Goal: Check status: Check status

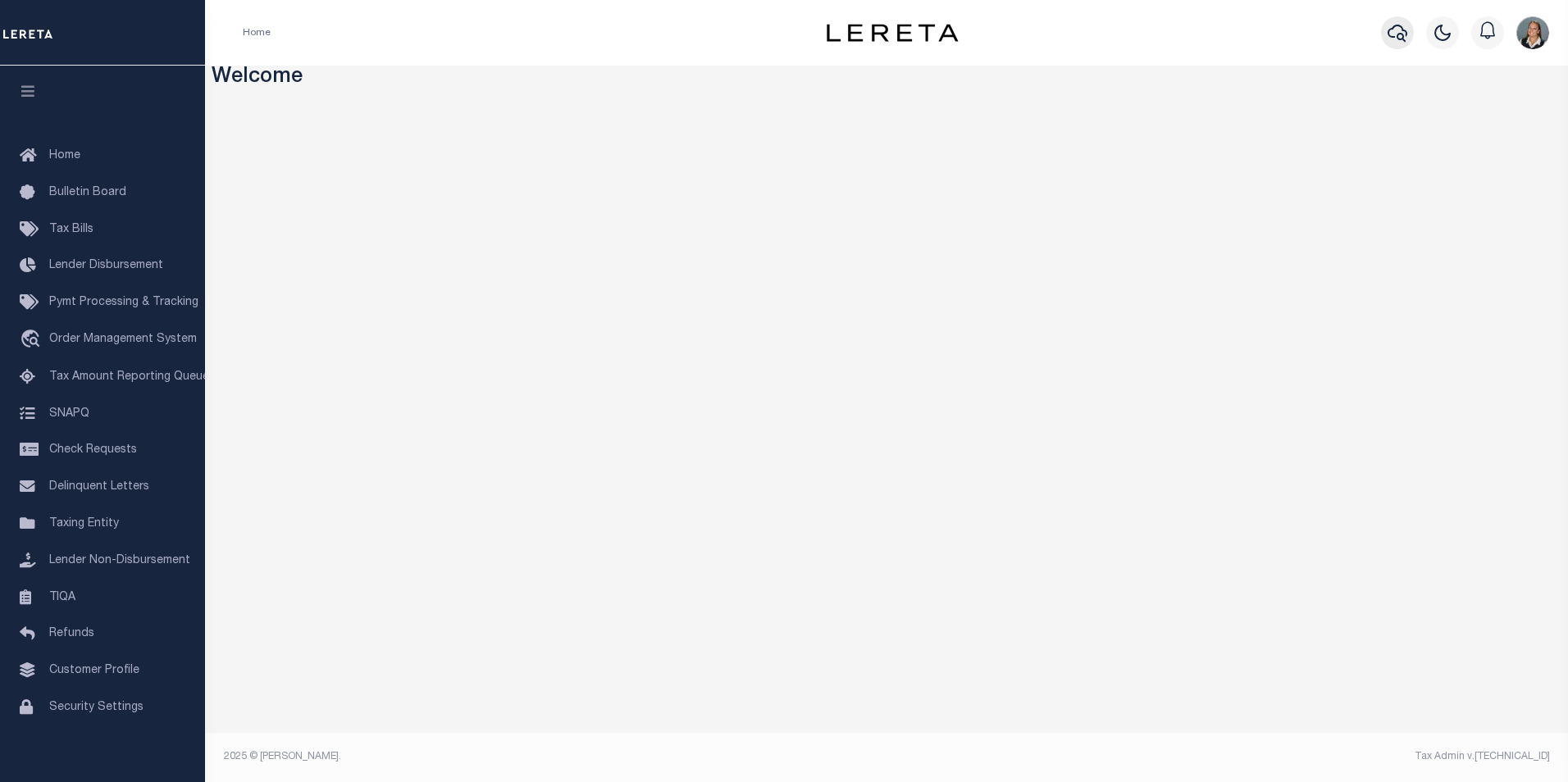
click at [1399, 36] on icon "button" at bounding box center [1397, 32] width 19 height 19
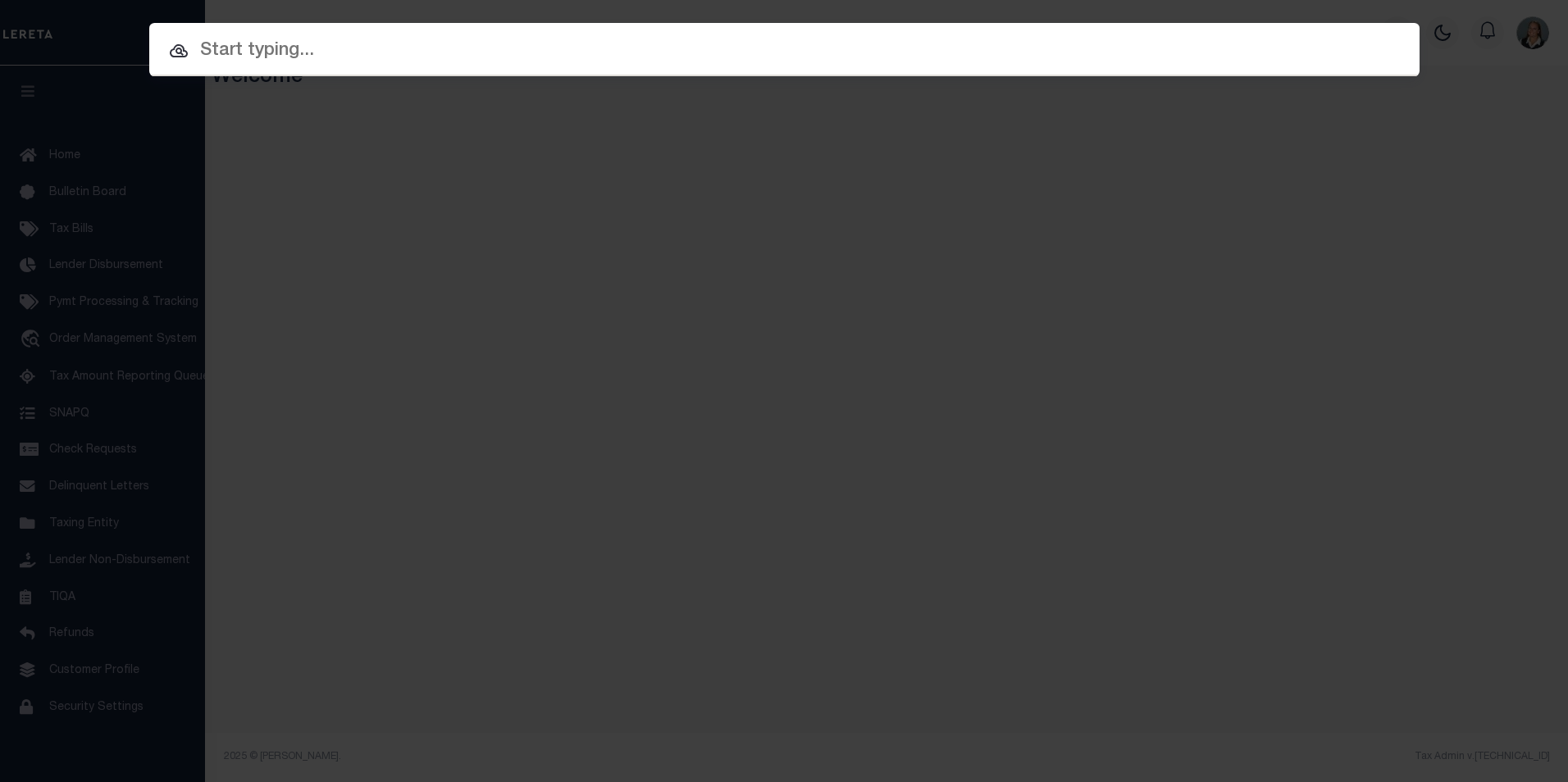
click at [1258, 42] on input "text" at bounding box center [784, 52] width 1270 height 29
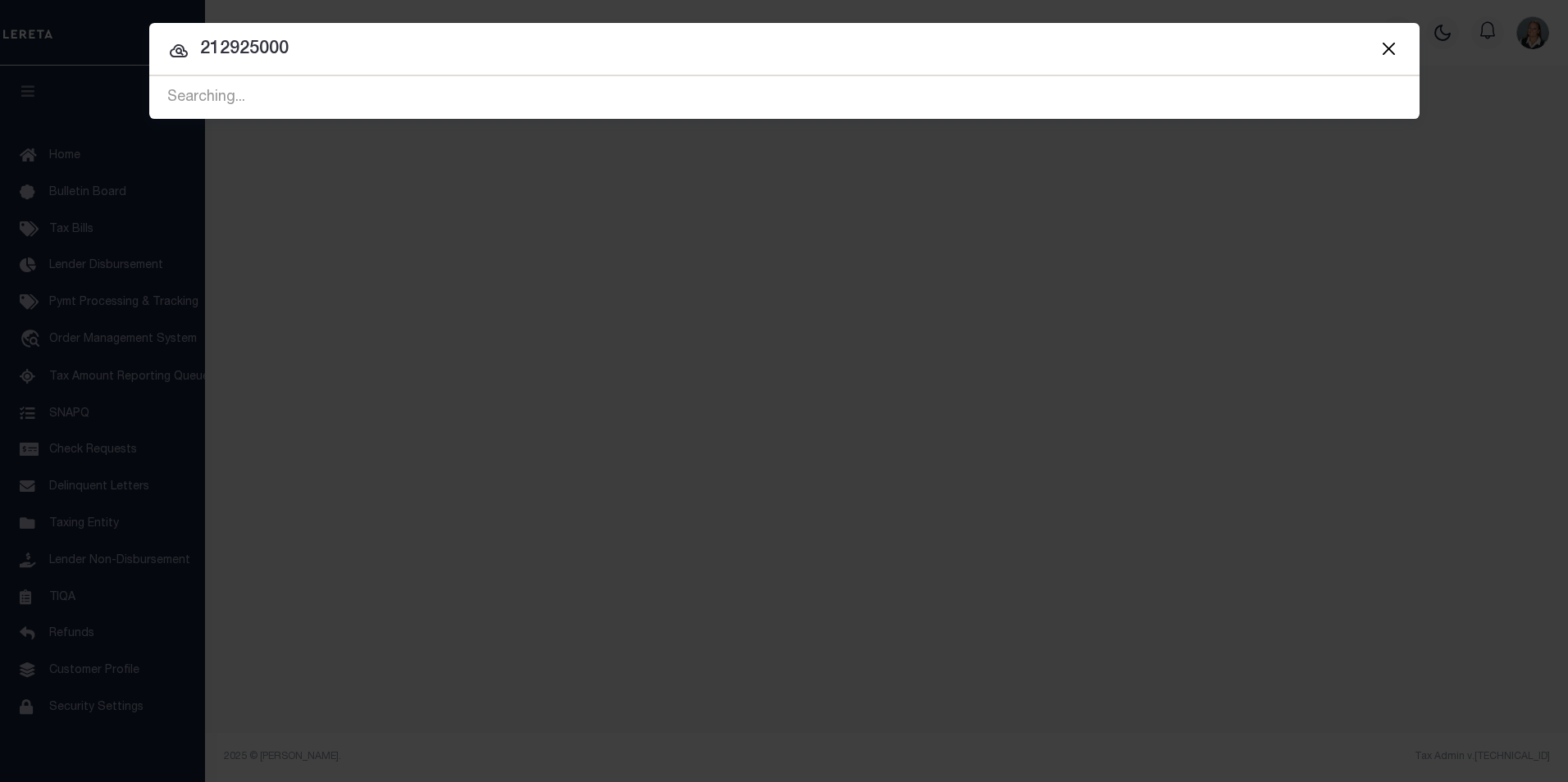
type input "212925000"
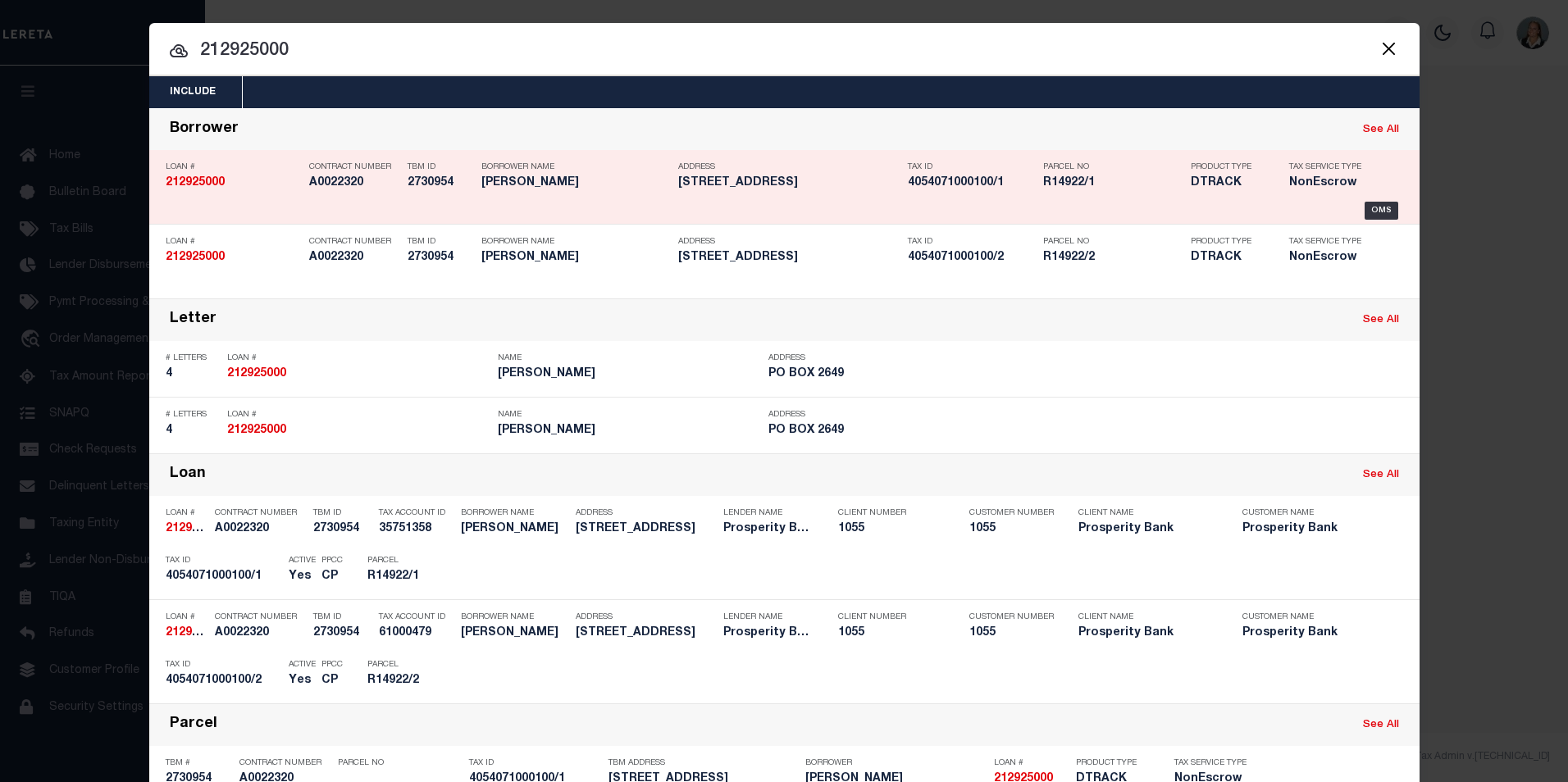
click at [944, 203] on div "OMS" at bounding box center [784, 211] width 1237 height 18
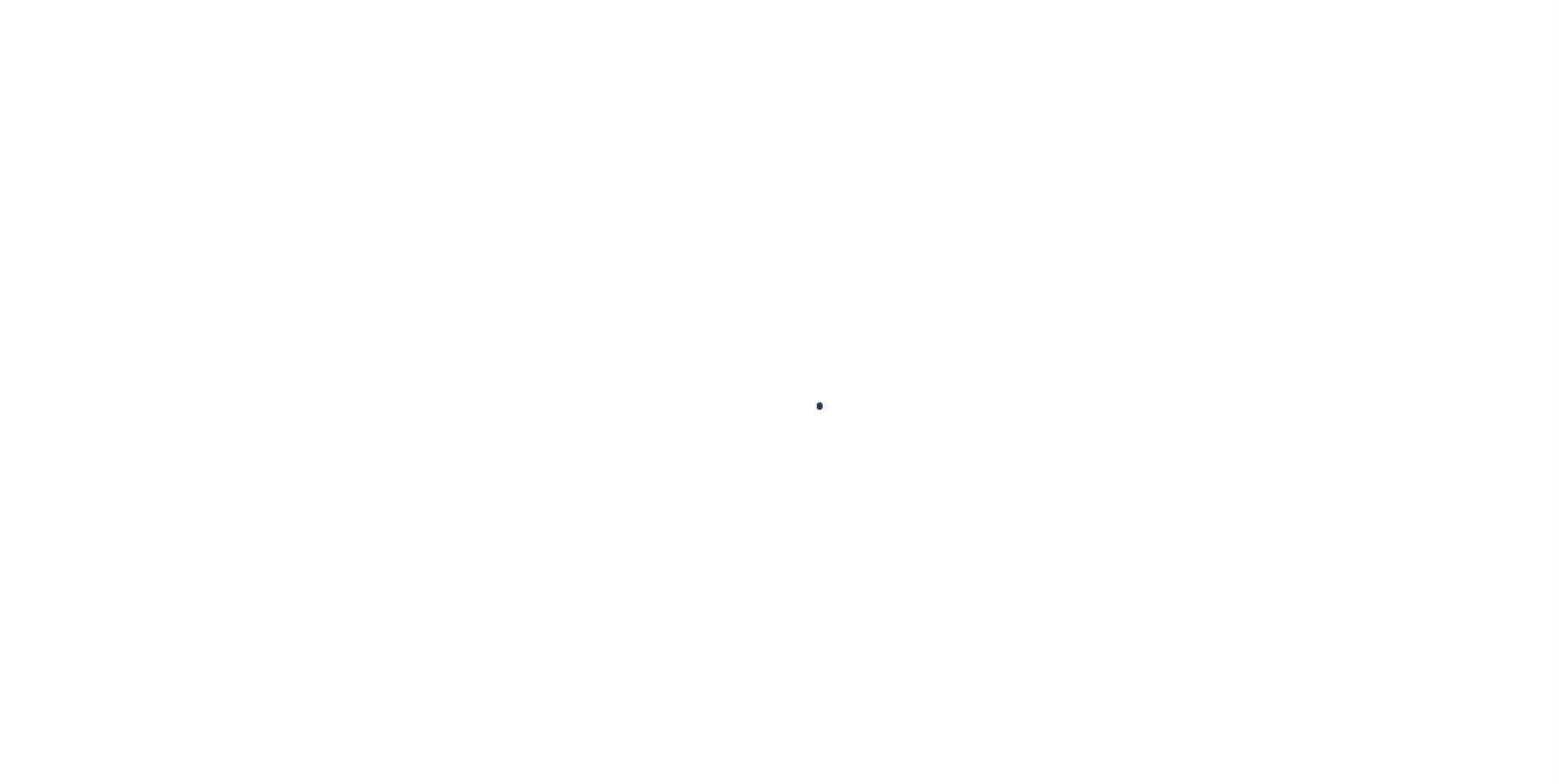
type input "212925000"
type input "[PERSON_NAME]"
select select
type input "PO BOX 2649"
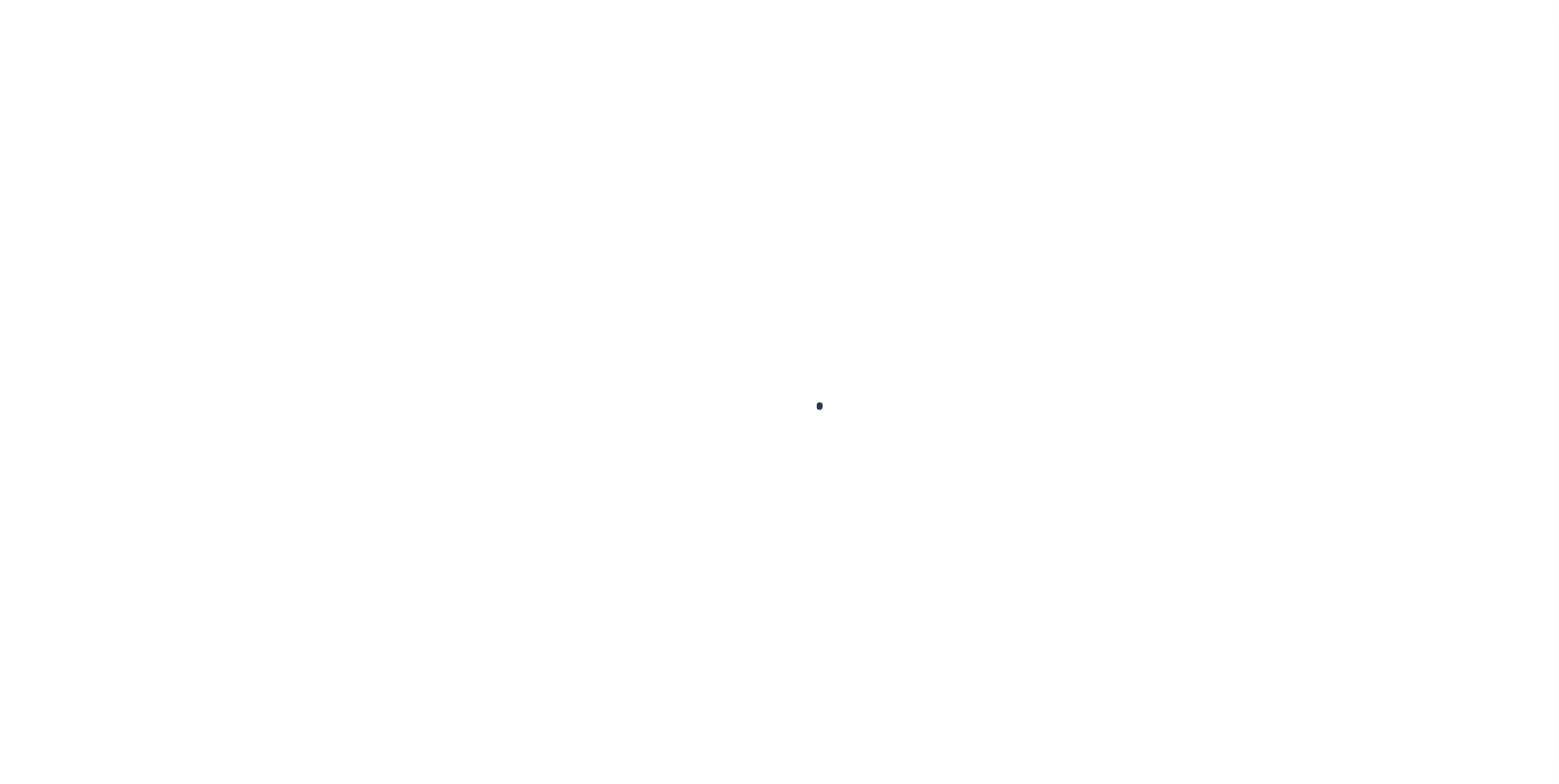
type input "LYNNWOOD WA 98036"
select select "500"
select select "NonEscrow"
select select "10649"
select select "4010"
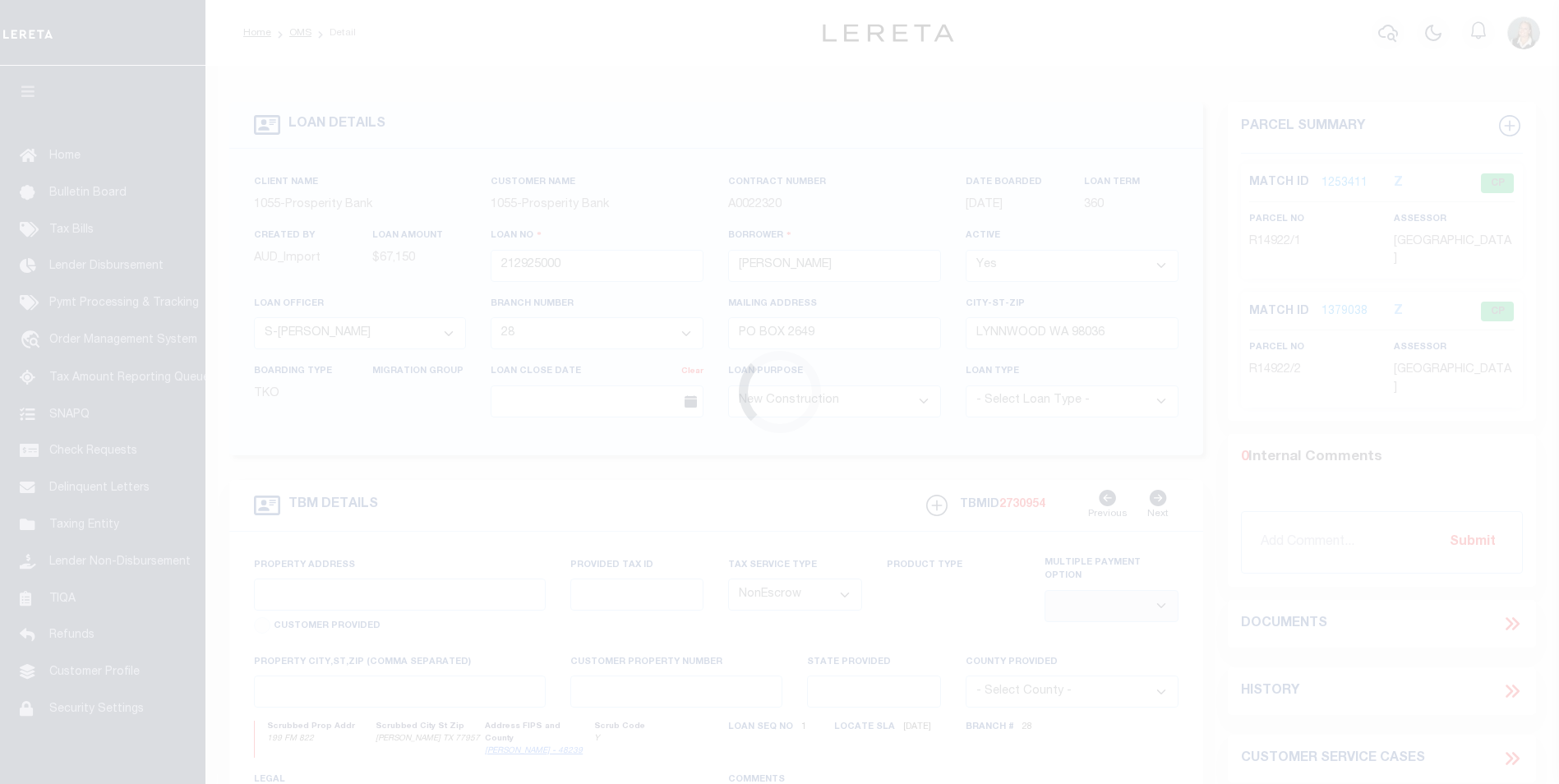
type input "199 FM 822"
select select
type input "[PERSON_NAME] TX 77957"
type input "1"
type input "[GEOGRAPHIC_DATA]"
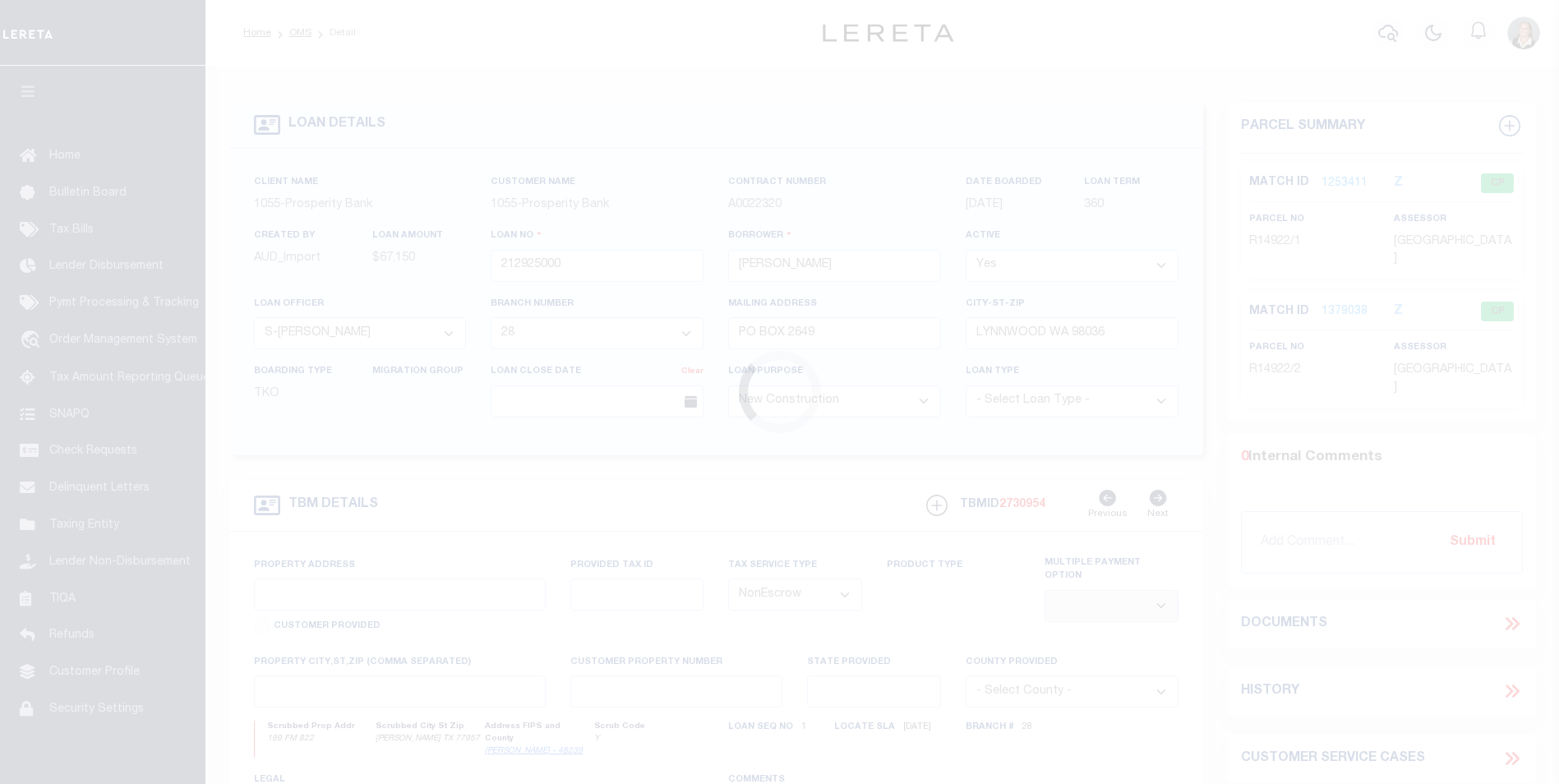
select select
type textarea "199 FM 822 [PERSON_NAME] TX 77957-5027 10.488 ACRE TRACT OF LAND BEING TRACT A …"
type textarea "1 OF 1"
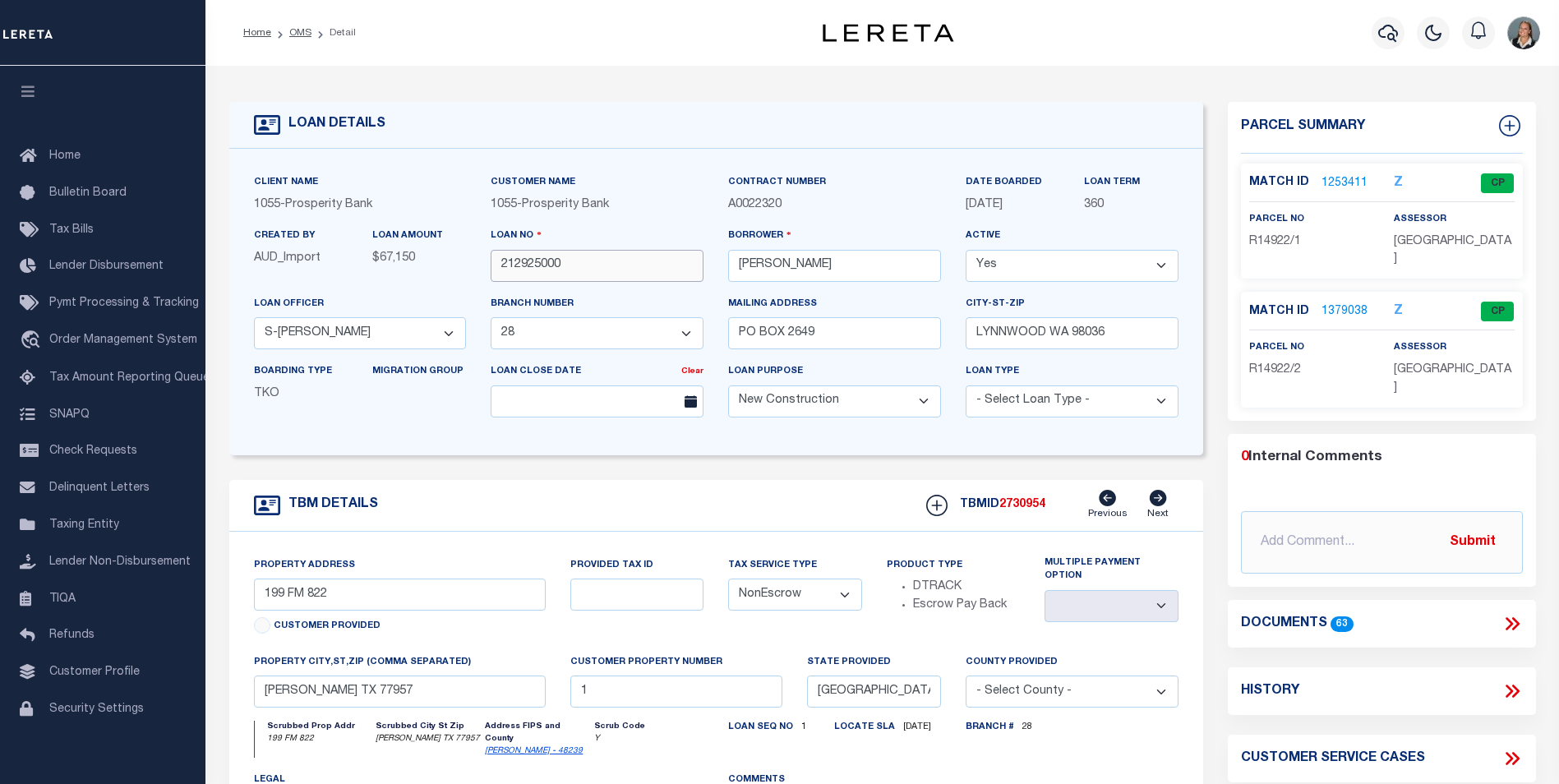
drag, startPoint x: 572, startPoint y: 270, endPoint x: 445, endPoint y: 275, distance: 127.1
click at [445, 275] on div "Client Name 1055 - Prosperity Bank Customer Name 1055 - Prosperity Bank" at bounding box center [716, 302] width 949 height 257
click at [299, 36] on link "OMS" at bounding box center [300, 33] width 22 height 10
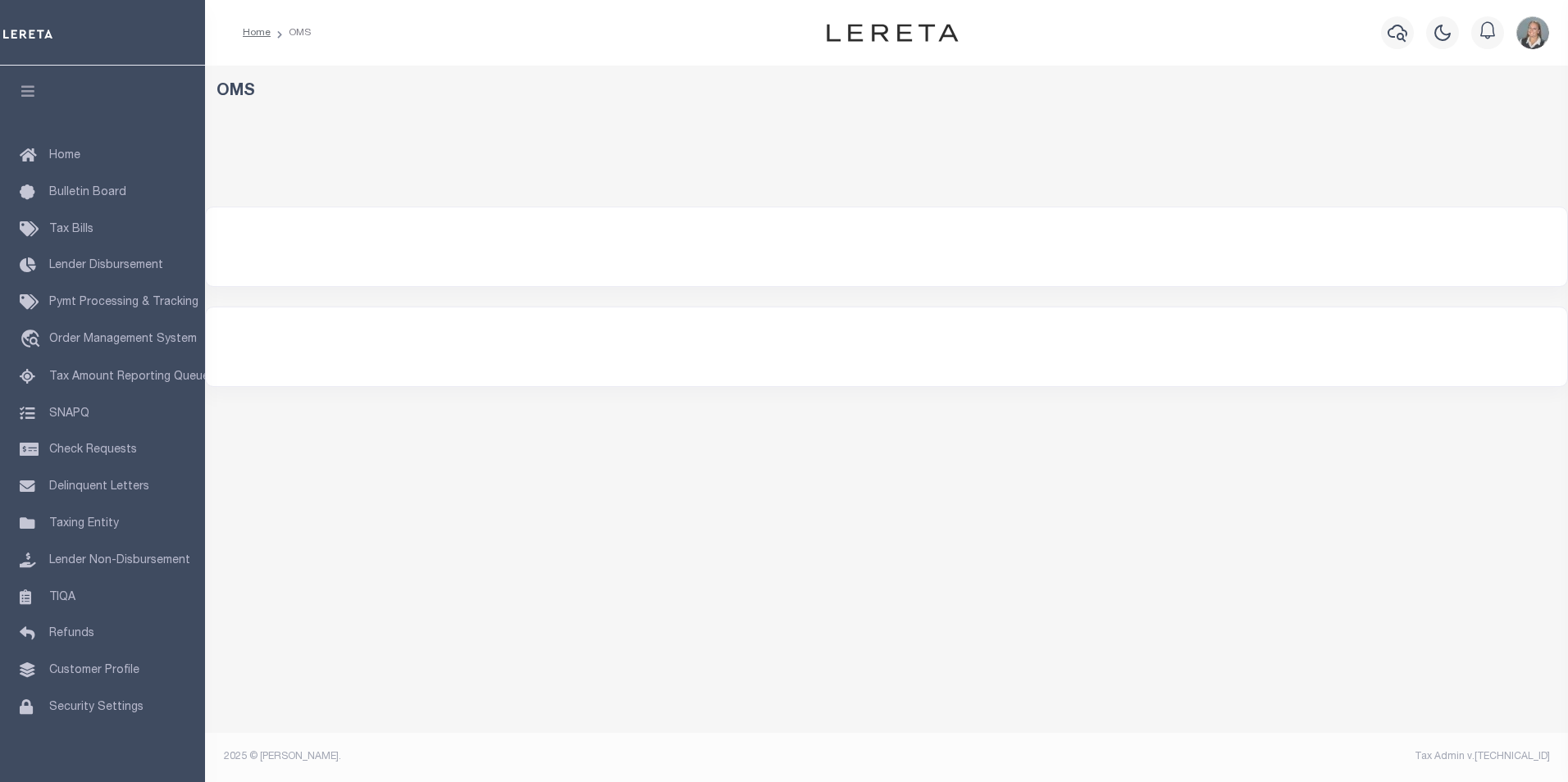
select select "200"
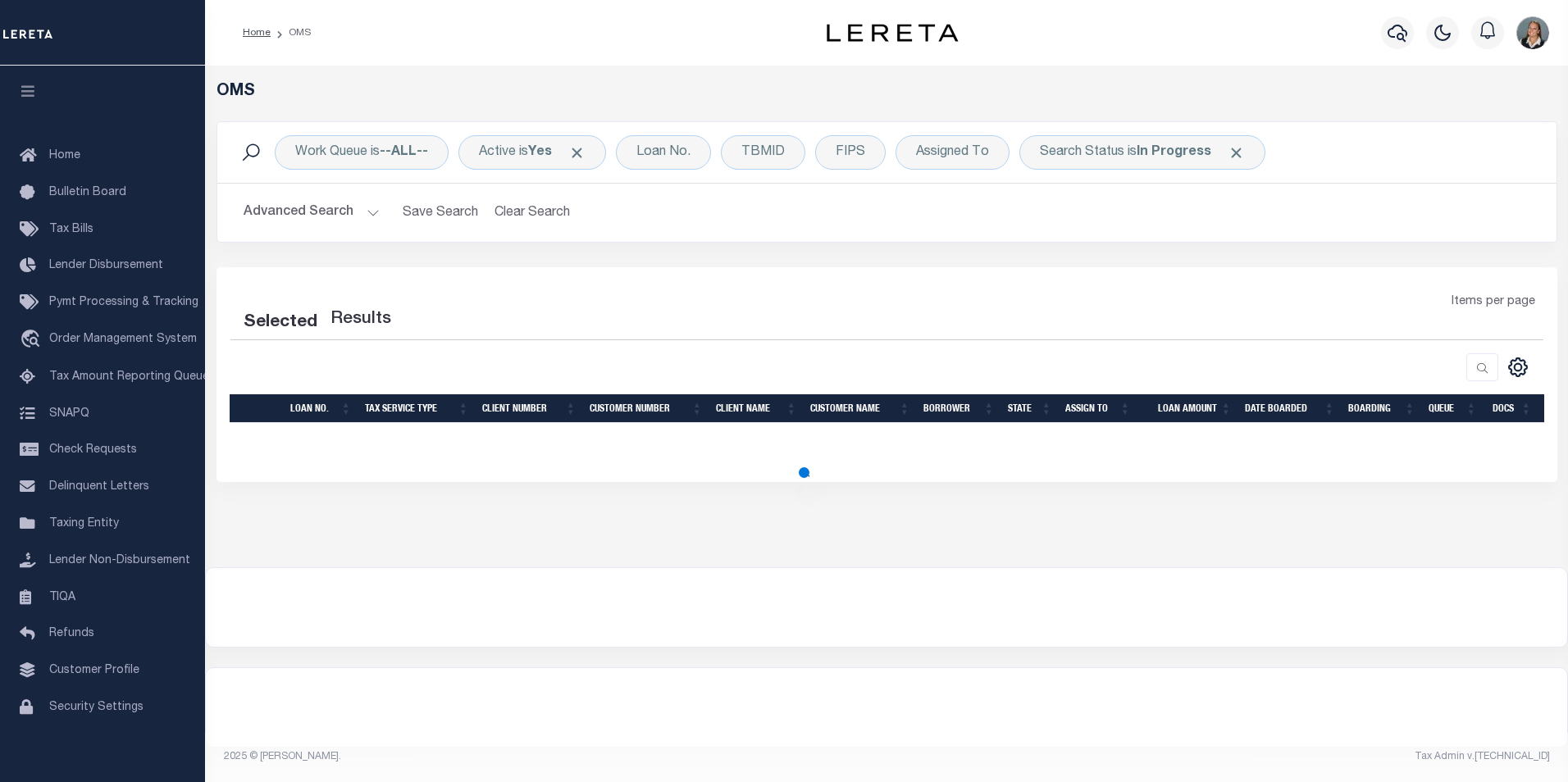
select select "200"
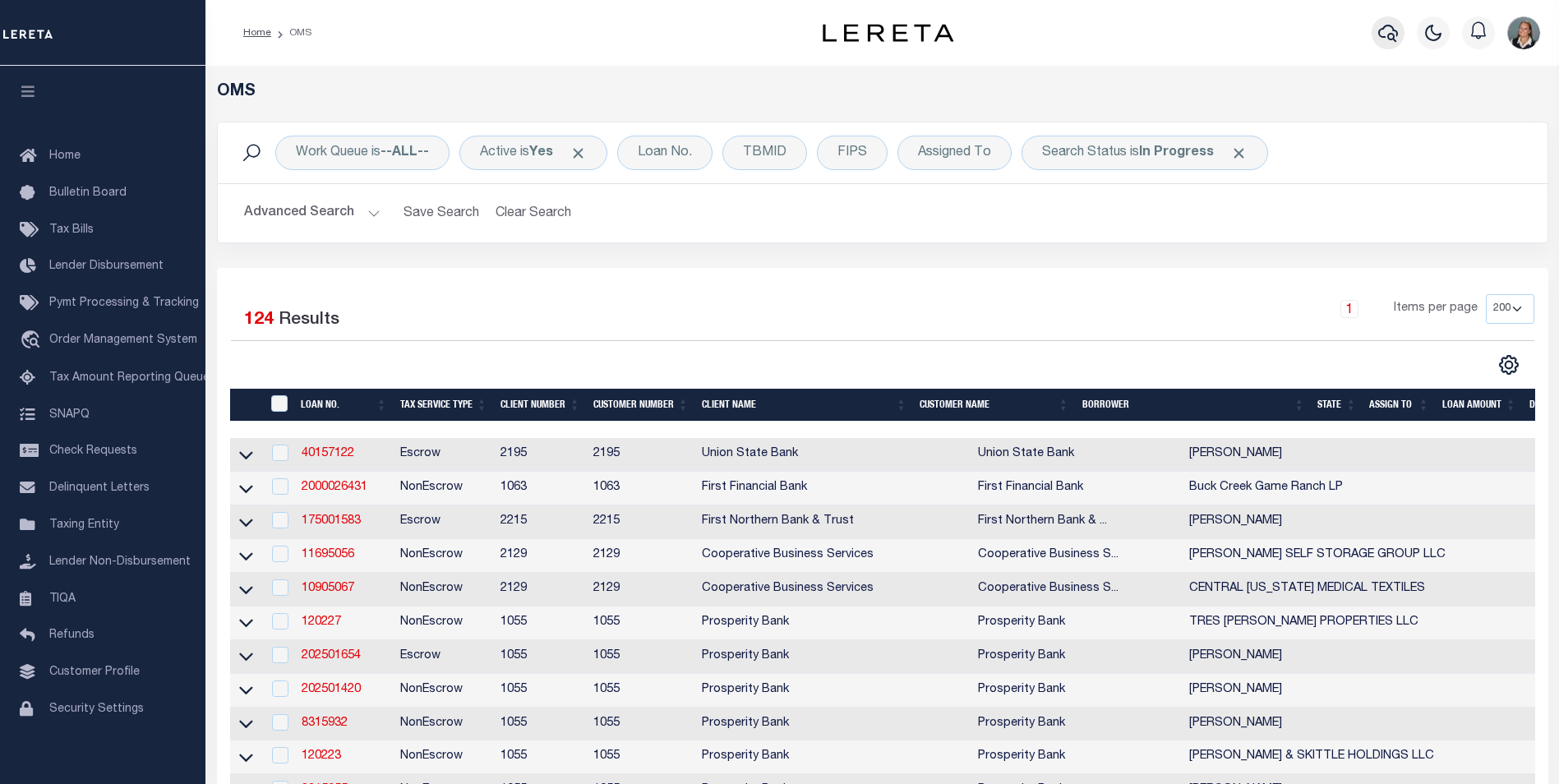
click at [1394, 32] on icon "button" at bounding box center [1388, 33] width 19 height 17
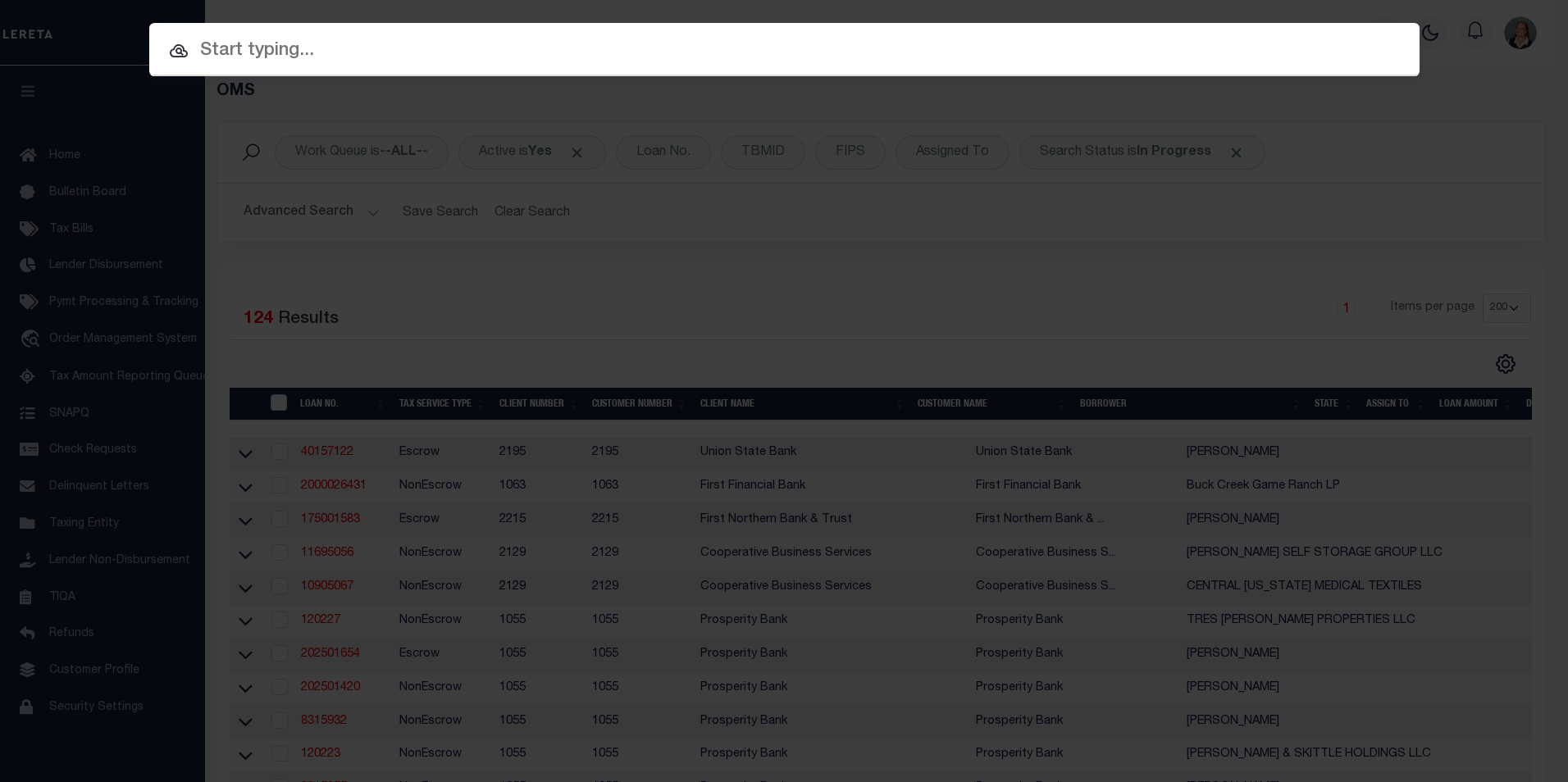
click at [929, 49] on input "text" at bounding box center [784, 52] width 1270 height 29
paste input "212925000"
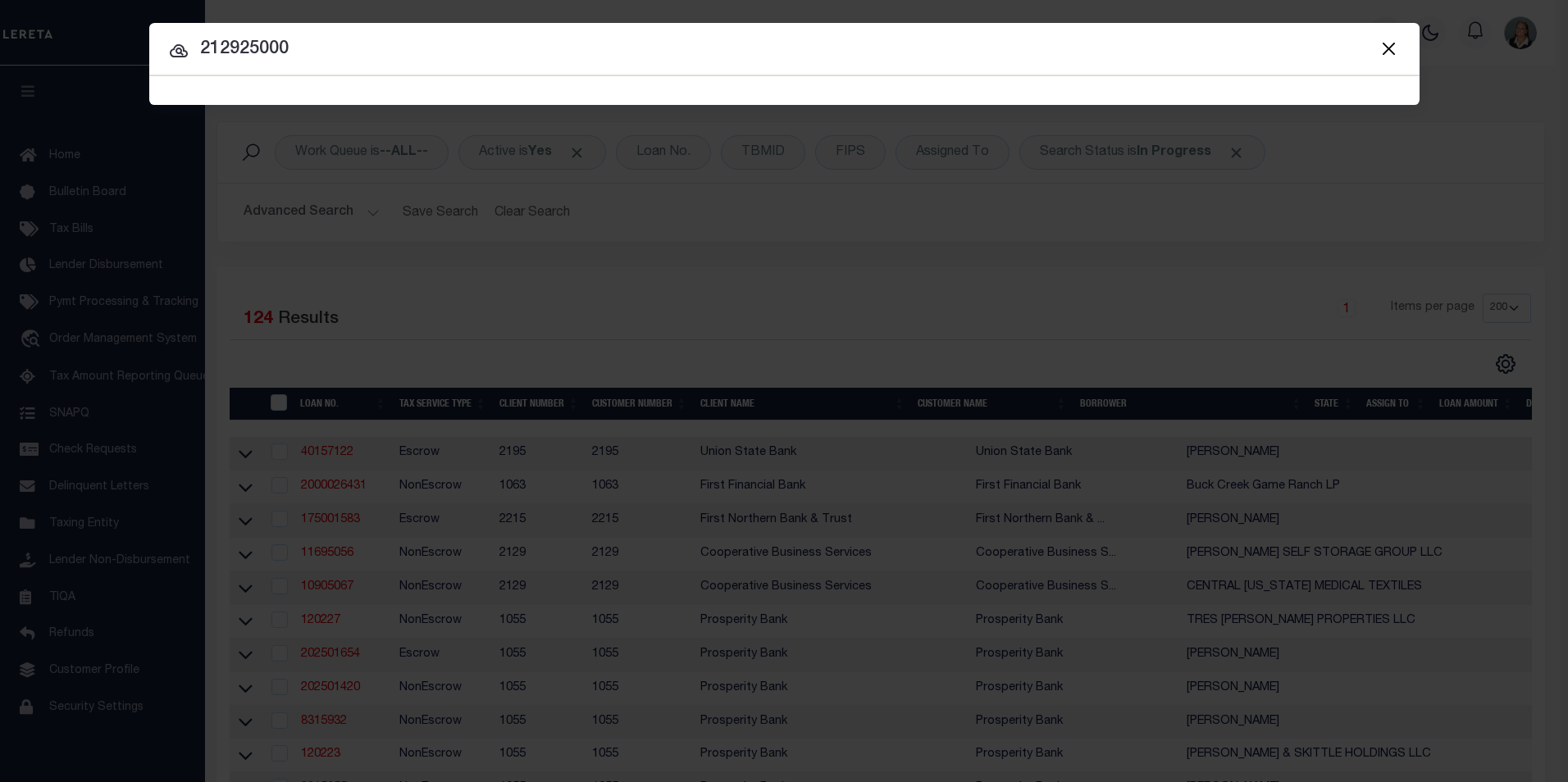
type input "212925000"
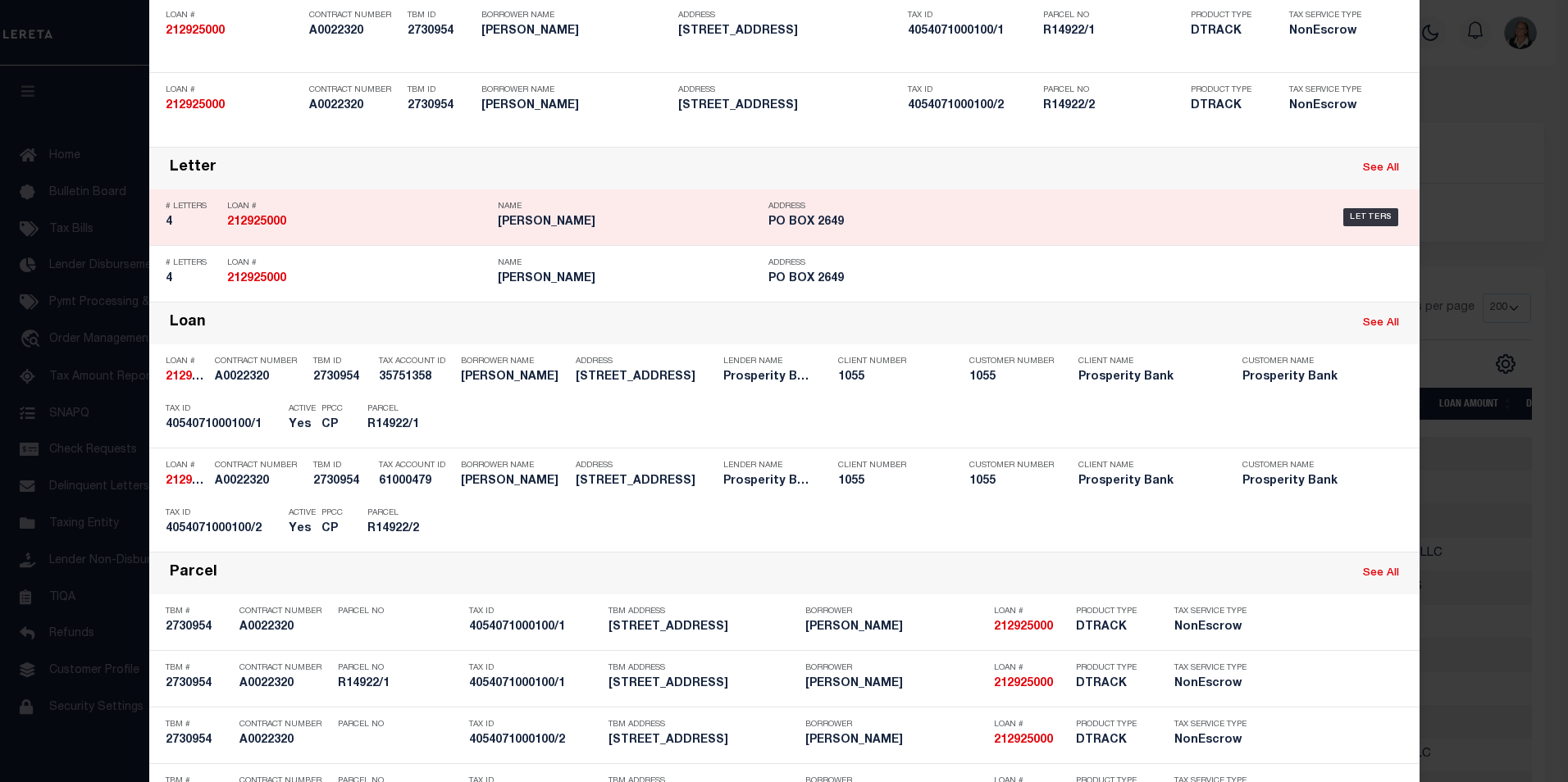
scroll to position [216, 0]
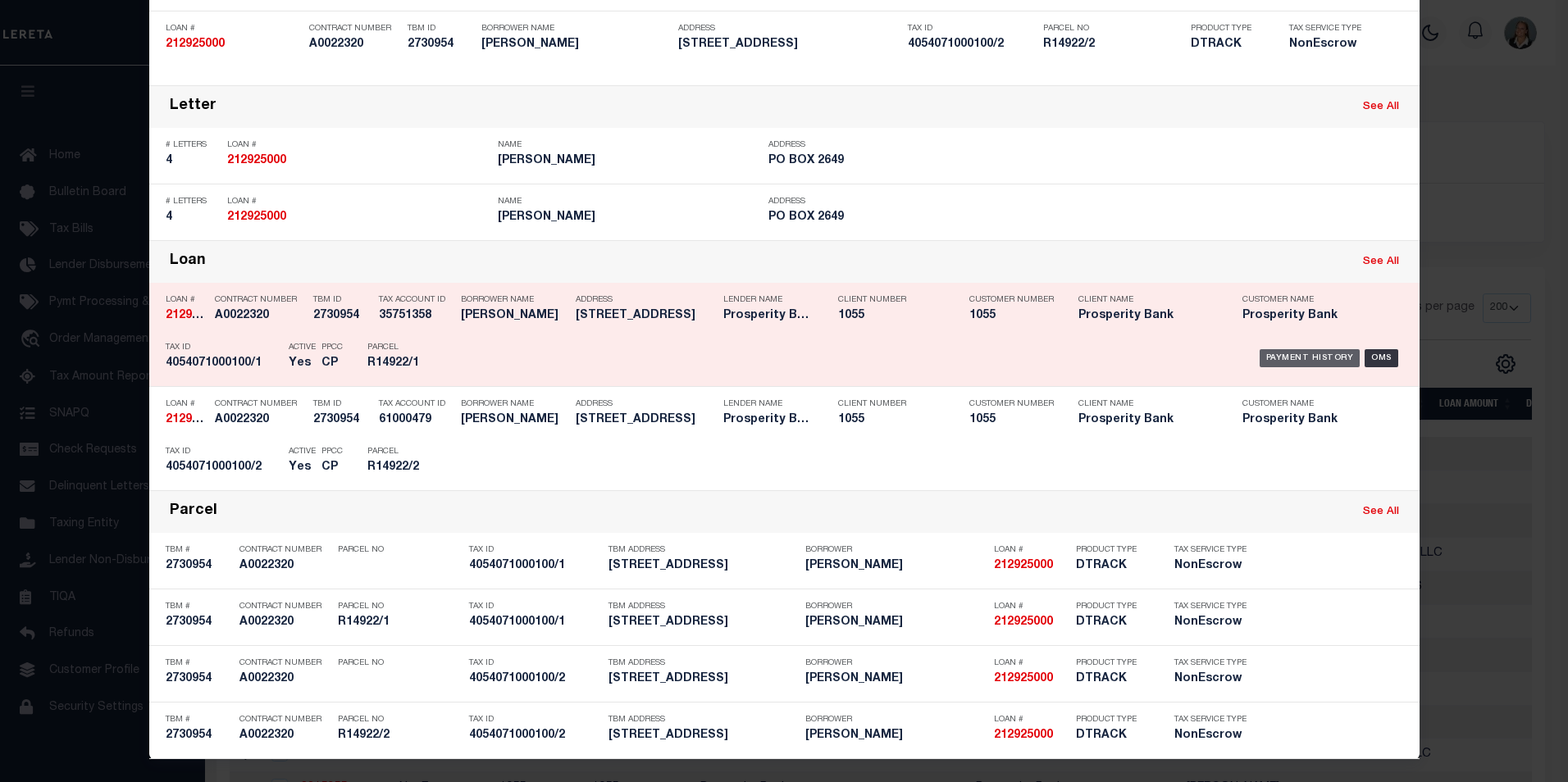
click at [1284, 355] on div "Payment History" at bounding box center [1309, 358] width 101 height 18
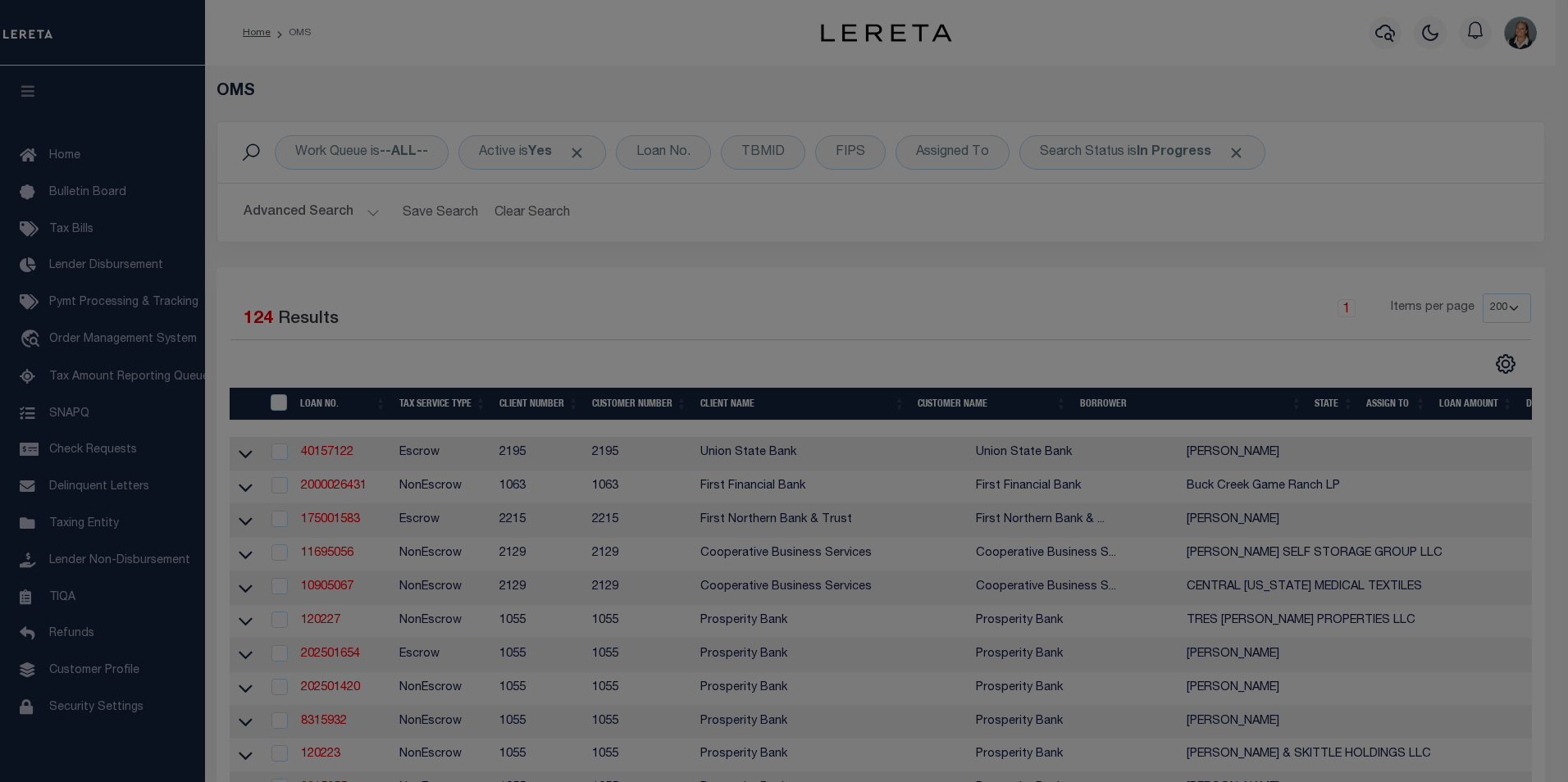
scroll to position [0, 0]
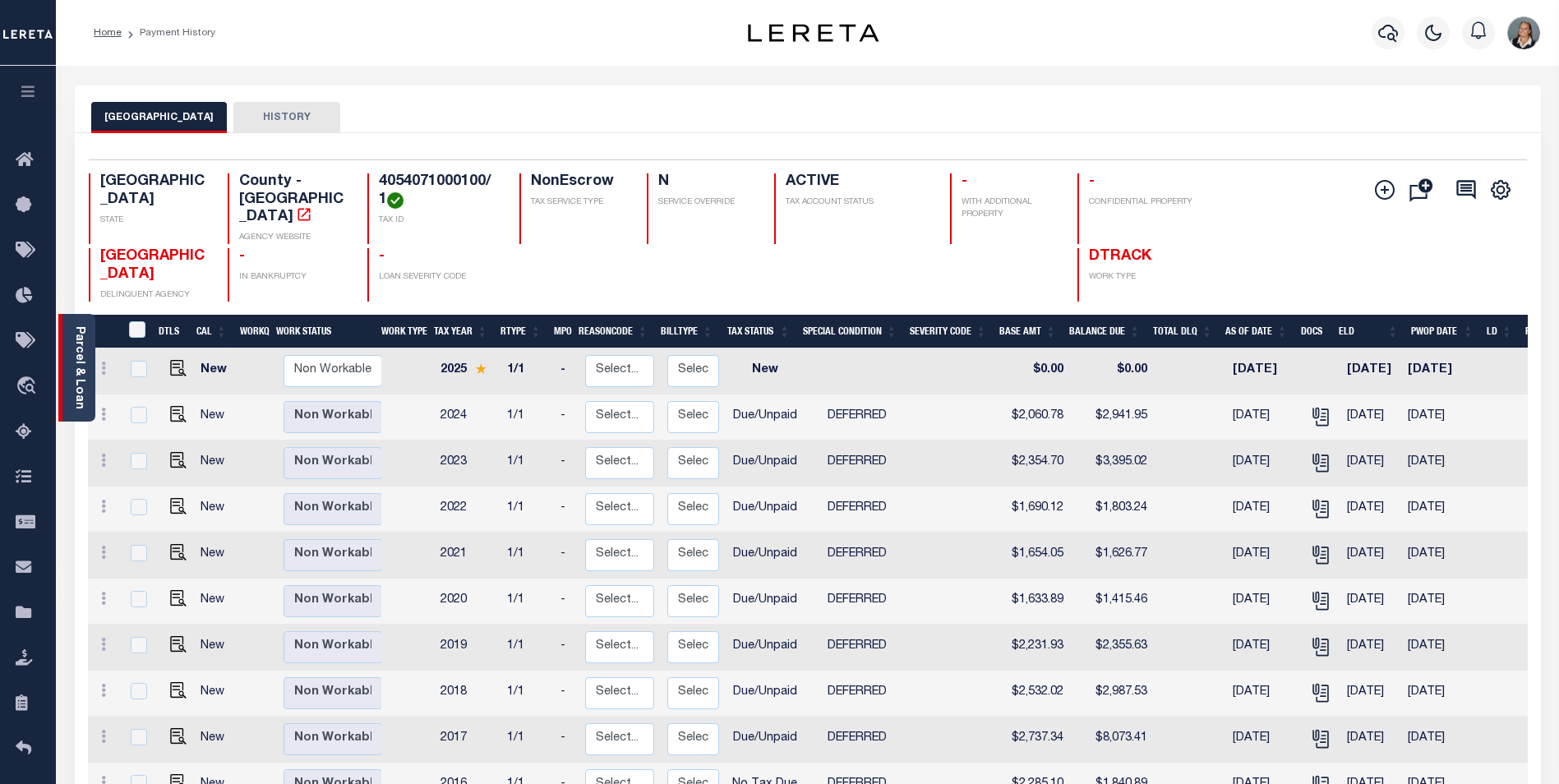
click at [73, 358] on link "Parcel & Loan" at bounding box center [79, 368] width 12 height 83
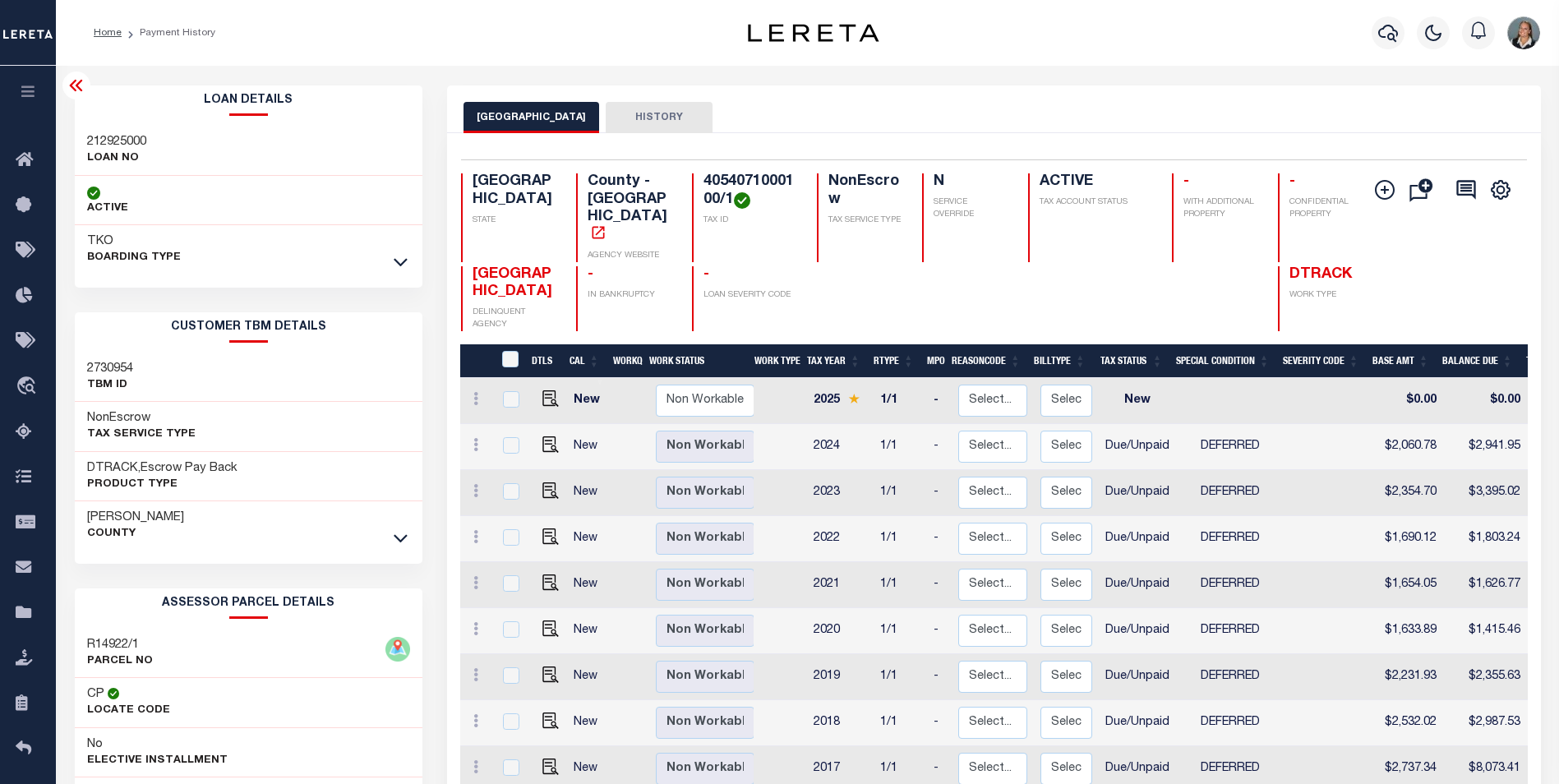
click at [945, 39] on div "Profile Sign out" at bounding box center [1241, 33] width 610 height 58
